Goal: Information Seeking & Learning: Learn about a topic

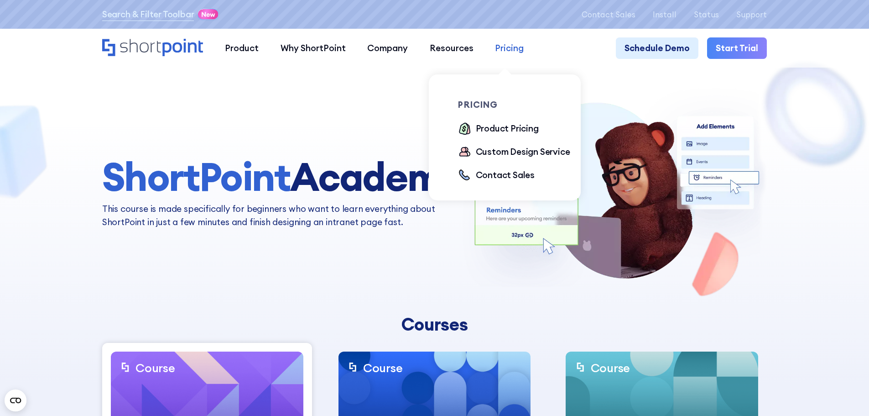
scroll to position [4, 0]
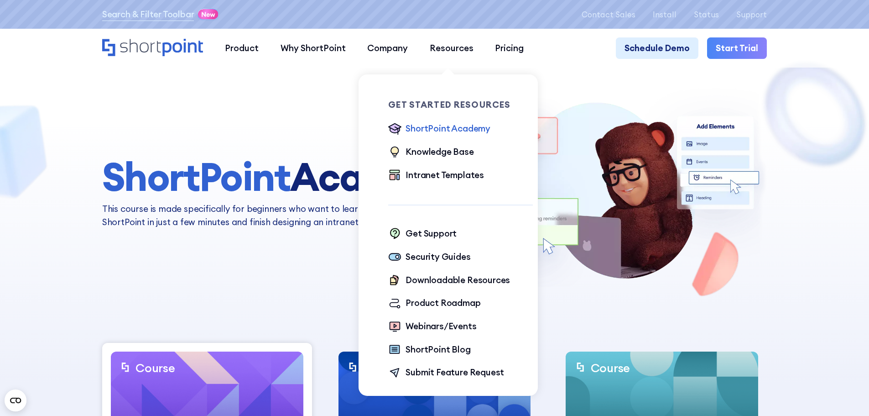
click at [460, 128] on div "ShortPoint Academy" at bounding box center [448, 128] width 85 height 13
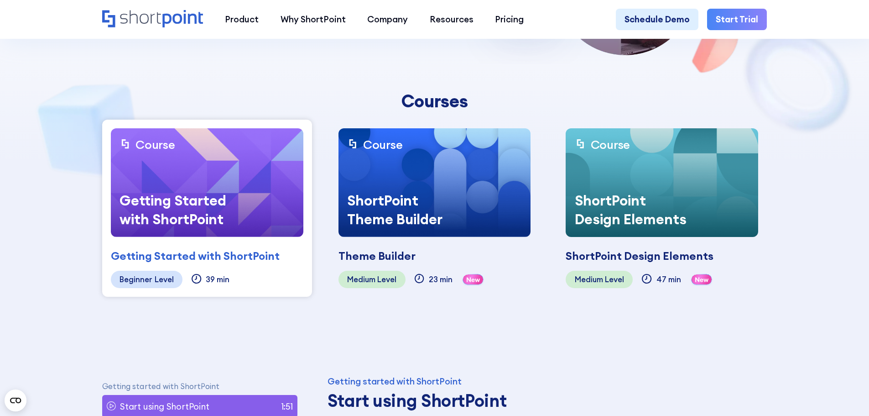
scroll to position [228, 0]
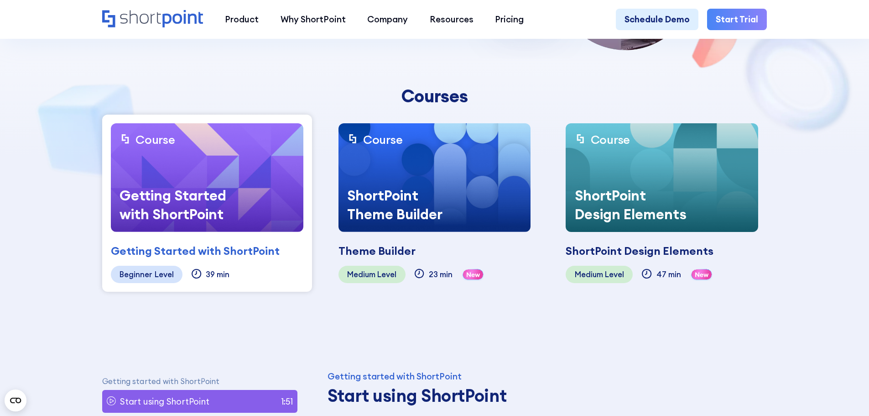
click at [402, 197] on div "ShortPoint Theme Builder" at bounding box center [407, 205] width 137 height 54
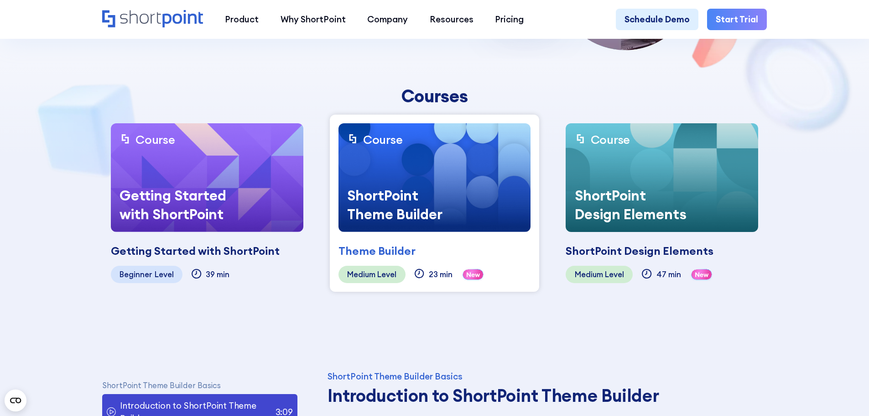
click at [430, 171] on img at bounding box center [435, 177] width 193 height 109
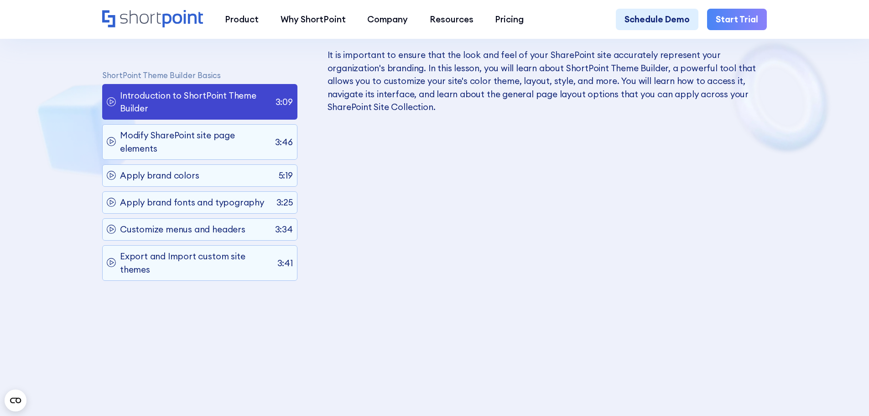
scroll to position [593, 0]
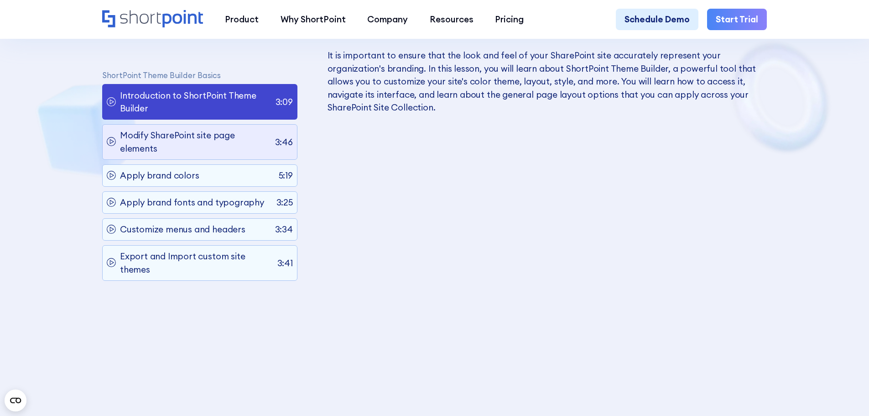
click at [172, 141] on p "Modify SharePoint site page elements" at bounding box center [195, 142] width 151 height 26
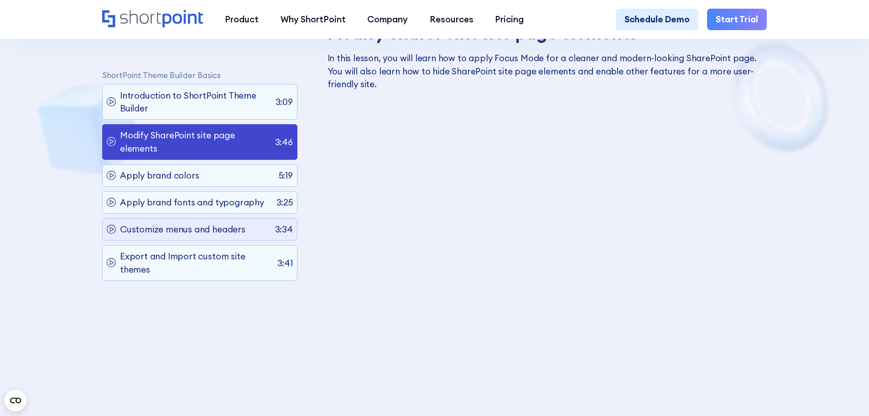
click at [195, 235] on p "Customize menus and headers" at bounding box center [182, 229] width 125 height 13
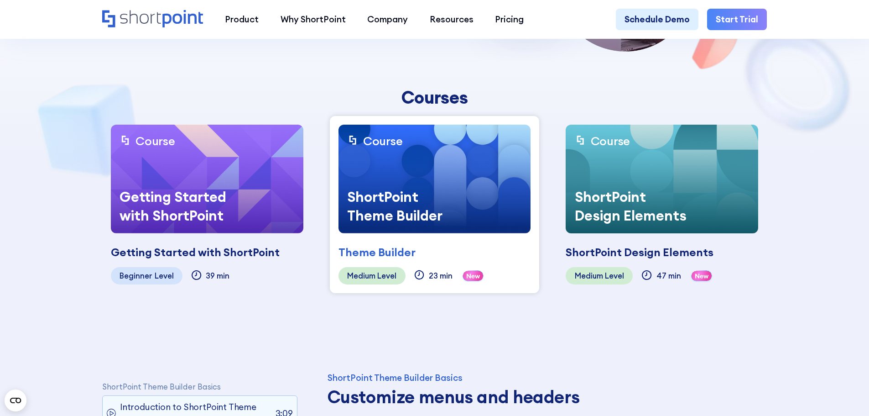
scroll to position [271, 0]
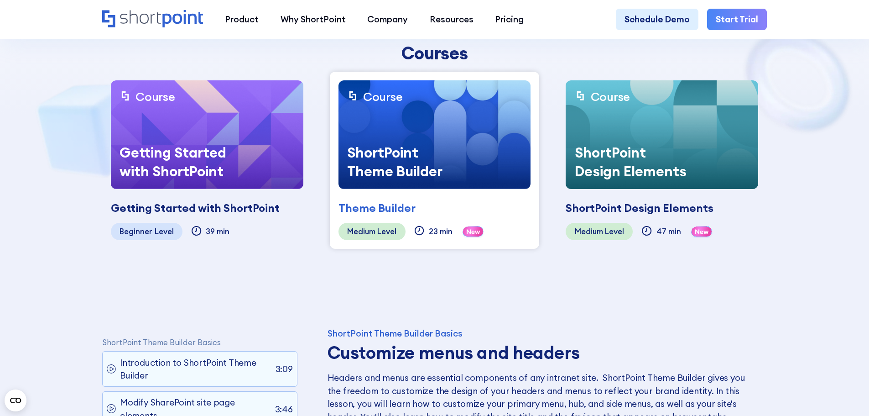
click at [678, 143] on div "ShortPoint Design Elements" at bounding box center [634, 162] width 137 height 54
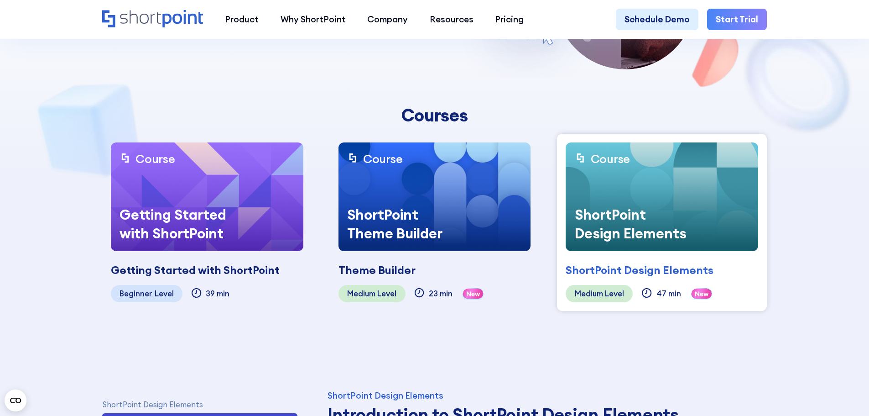
scroll to position [0, 0]
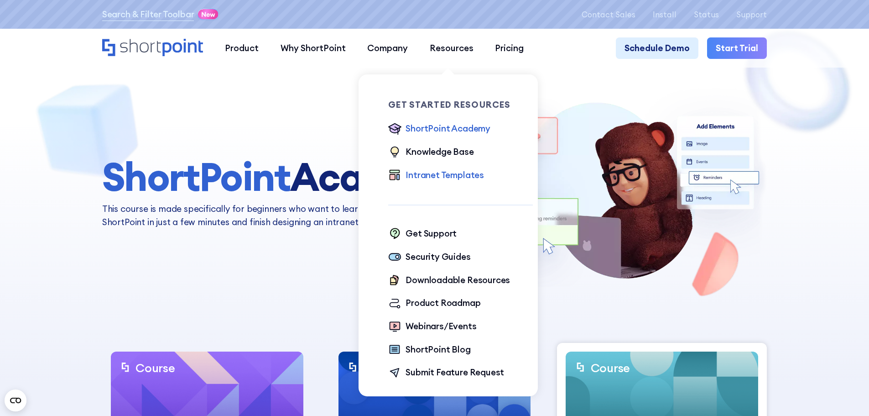
click at [442, 180] on div "Intranet Templates" at bounding box center [445, 174] width 78 height 13
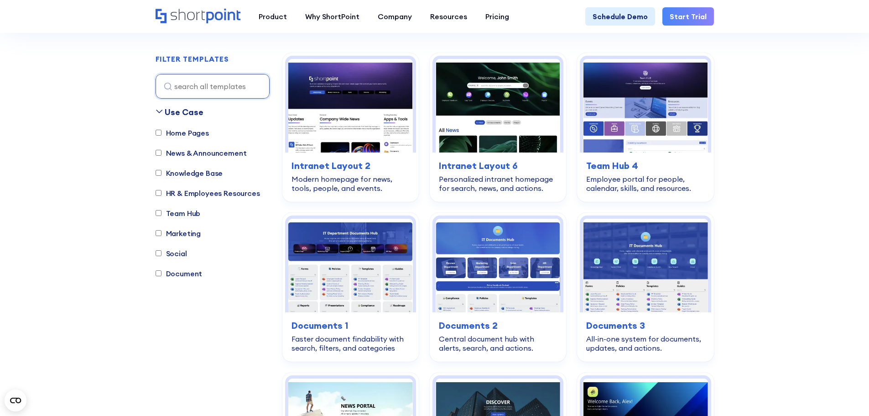
scroll to position [319, 0]
